Goal: Task Accomplishment & Management: Complete application form

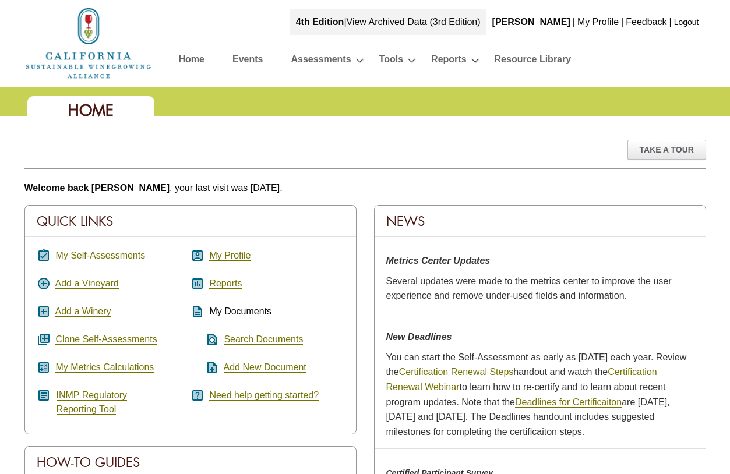
click at [131, 257] on link "My Self-Assessments" at bounding box center [100, 256] width 90 height 10
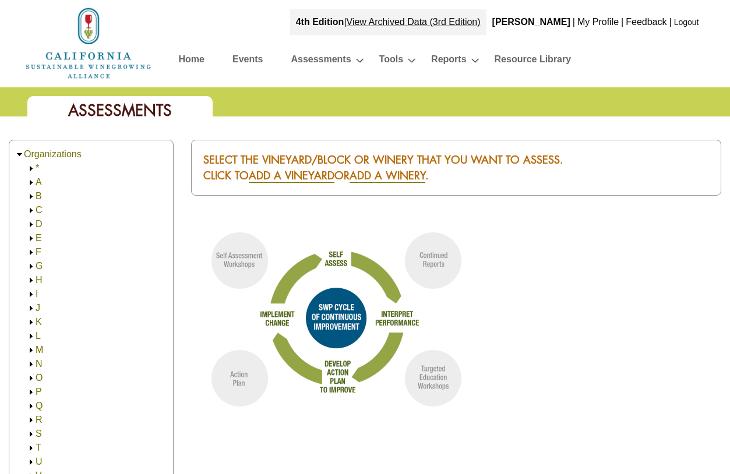
click at [39, 445] on link "T" at bounding box center [39, 448] width 6 height 10
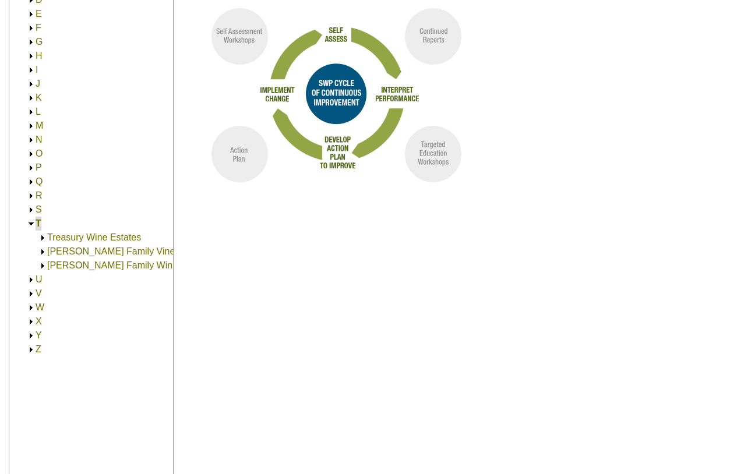
scroll to position [224, 0]
click at [101, 255] on link "[PERSON_NAME] Family Vineyards" at bounding box center [122, 251] width 150 height 10
click at [104, 266] on link "[PERSON_NAME] Family Vineyards" at bounding box center [134, 265] width 150 height 10
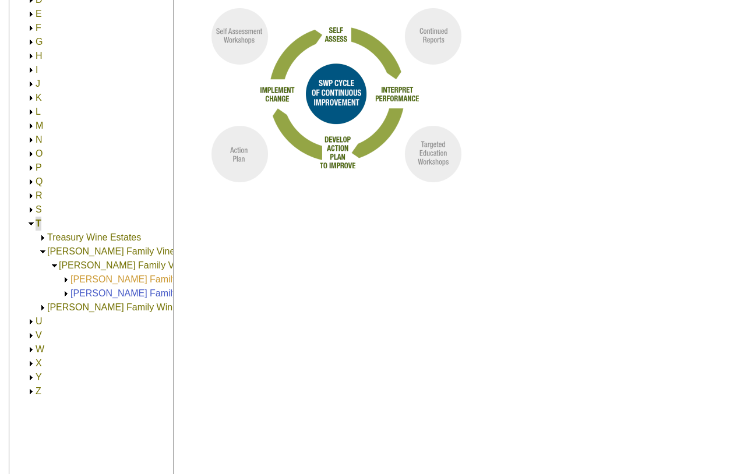
click at [109, 278] on link "[PERSON_NAME] Family Vineyards (440.00)" at bounding box center [164, 279] width 188 height 10
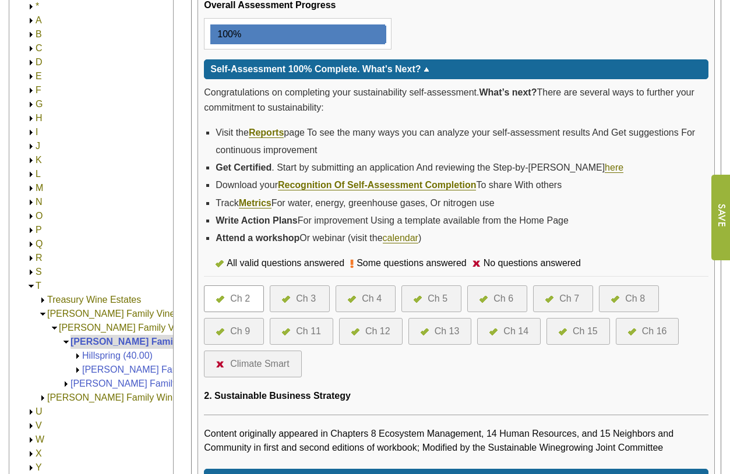
scroll to position [252, 0]
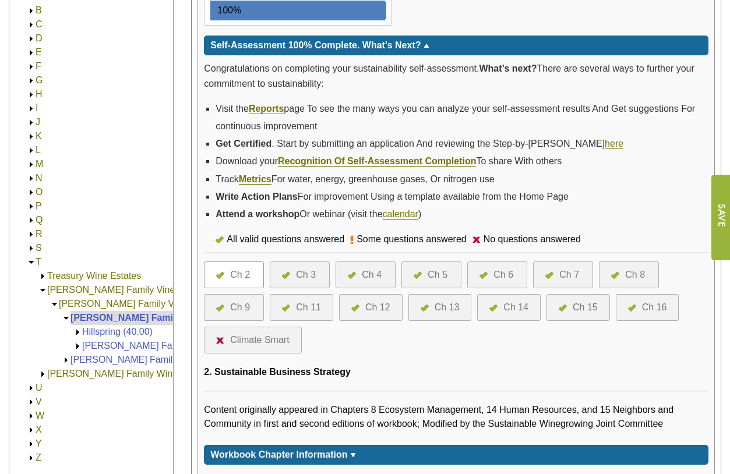
click at [254, 342] on div "Climate Smart" at bounding box center [259, 340] width 59 height 14
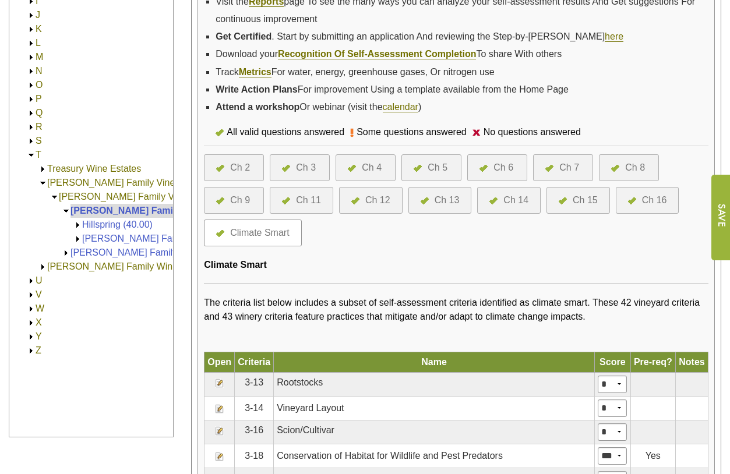
scroll to position [357, 0]
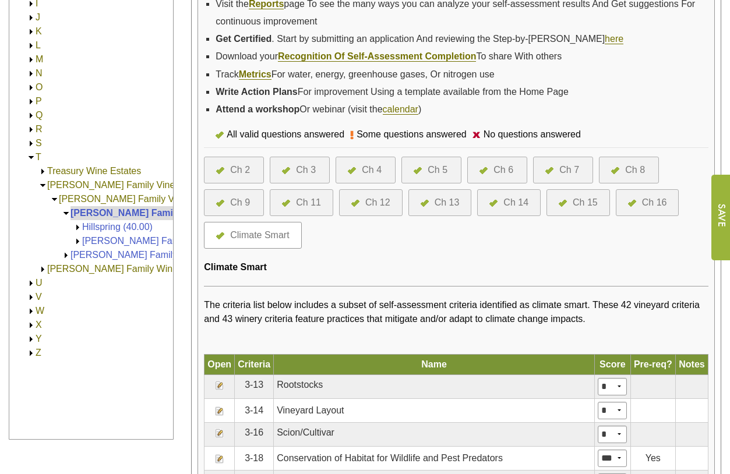
click at [255, 171] on div "Ch 2" at bounding box center [234, 170] width 60 height 27
click at [227, 165] on div at bounding box center [223, 170] width 14 height 14
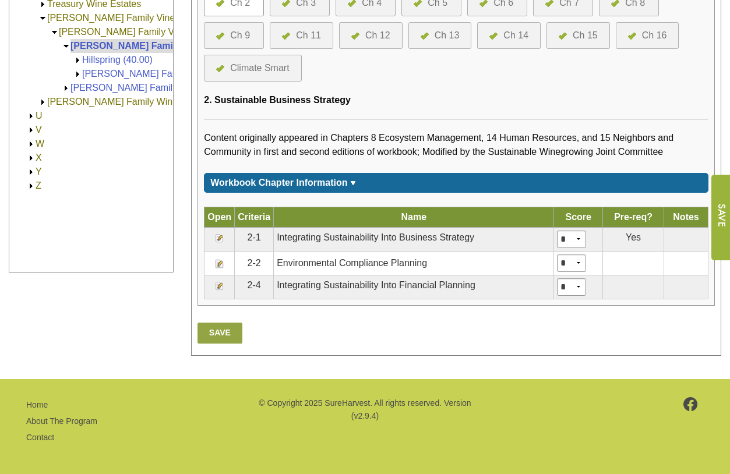
scroll to position [523, 0]
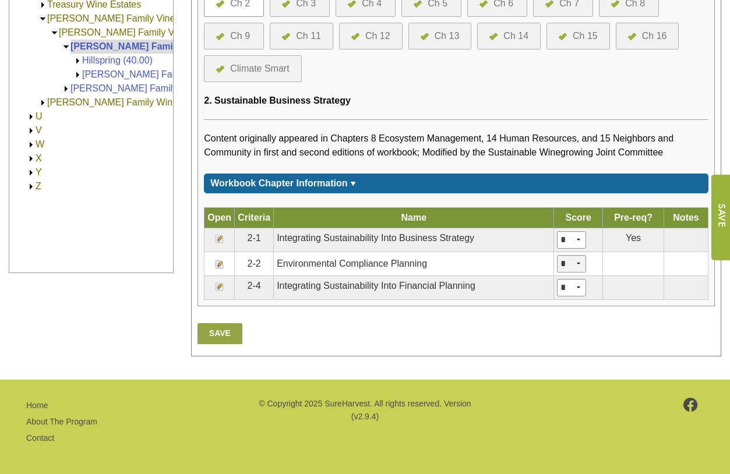
select select "****"
click at [214, 334] on link "Save" at bounding box center [219, 333] width 44 height 21
